Goal: Consume media (video, audio)

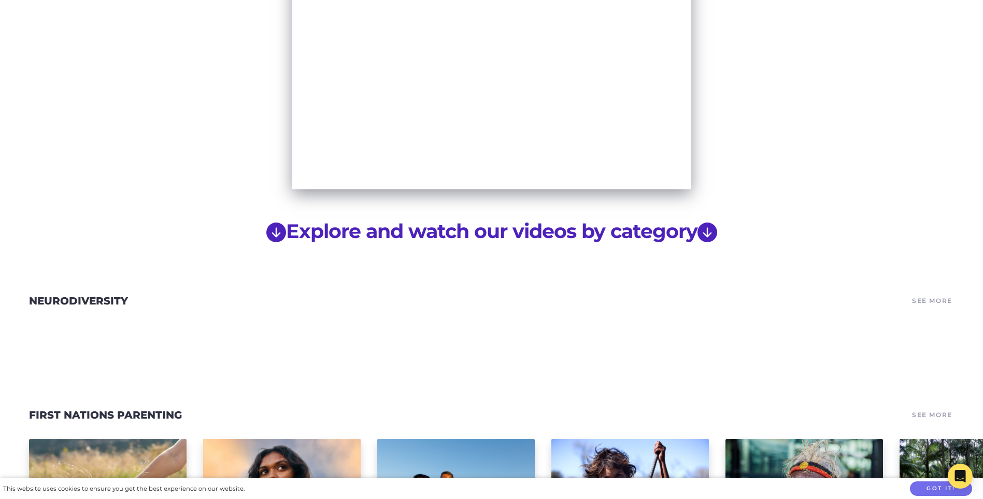
scroll to position [777, 0]
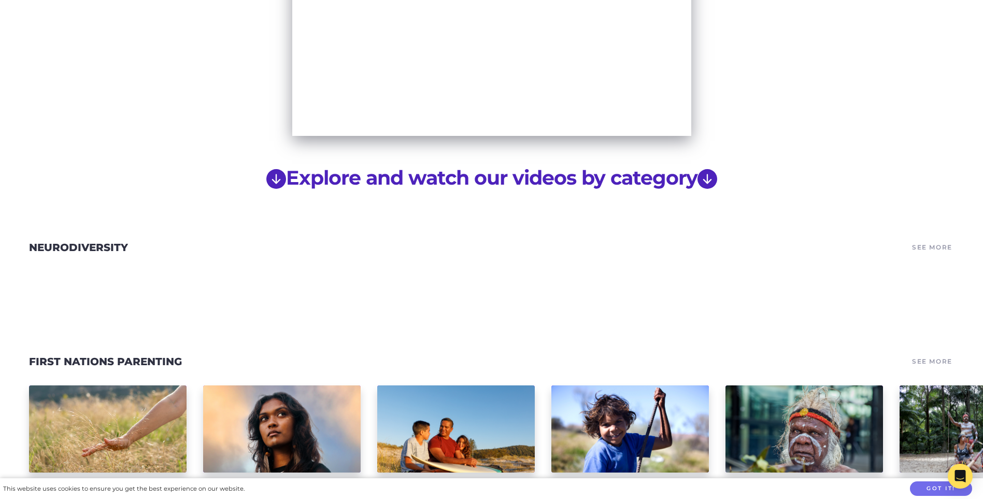
click at [935, 240] on link "See More" at bounding box center [932, 247] width 44 height 15
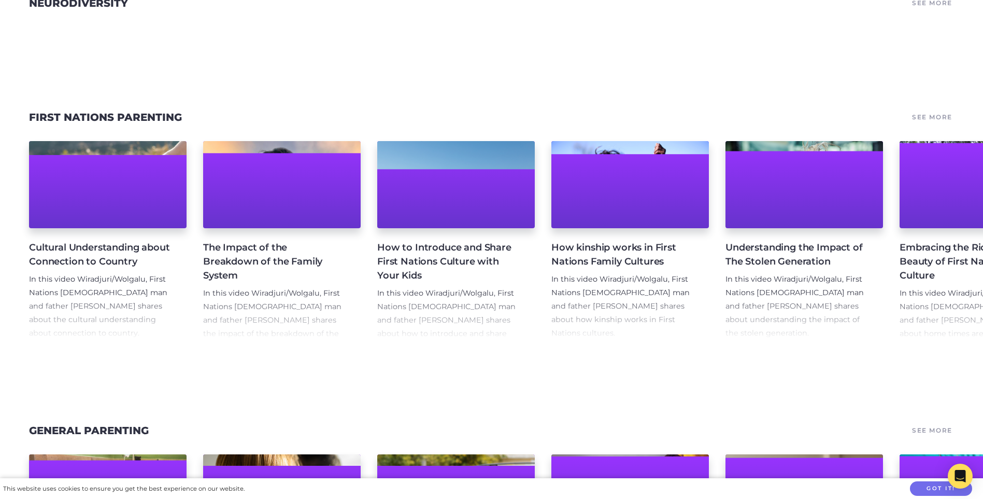
scroll to position [1088, 0]
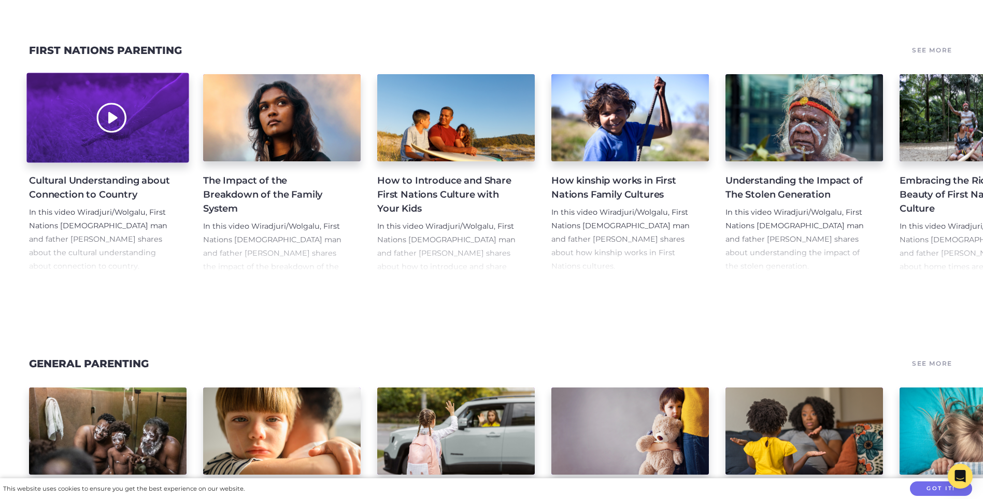
click at [102, 101] on div at bounding box center [107, 118] width 162 height 90
